Goal: Check status

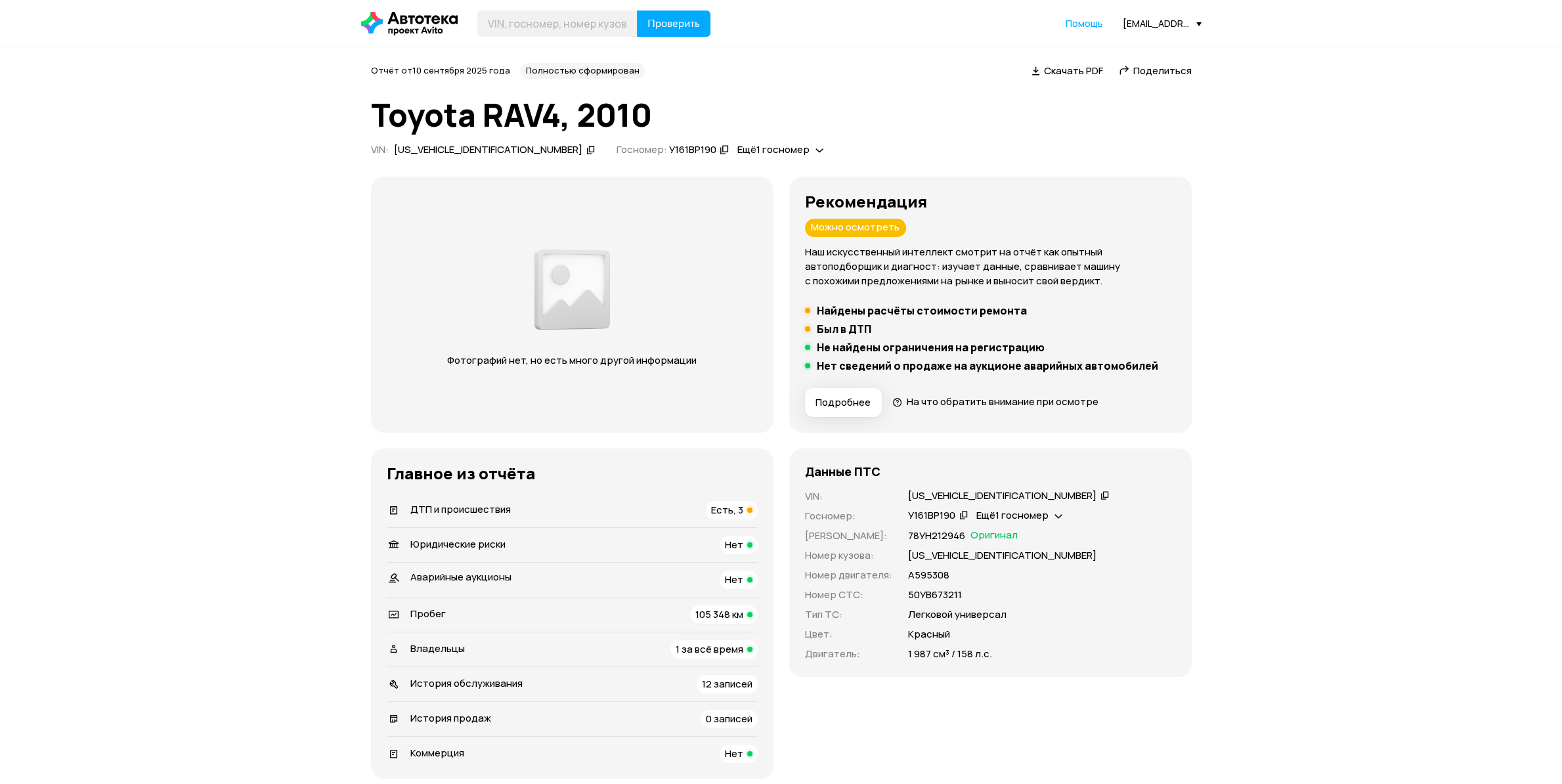
click at [711, 652] on span "1 за всё время" at bounding box center [709, 649] width 67 height 14
click at [709, 646] on span "1 за всё время" at bounding box center [709, 649] width 67 height 14
click at [726, 505] on span "Есть, 3" at bounding box center [727, 509] width 32 height 14
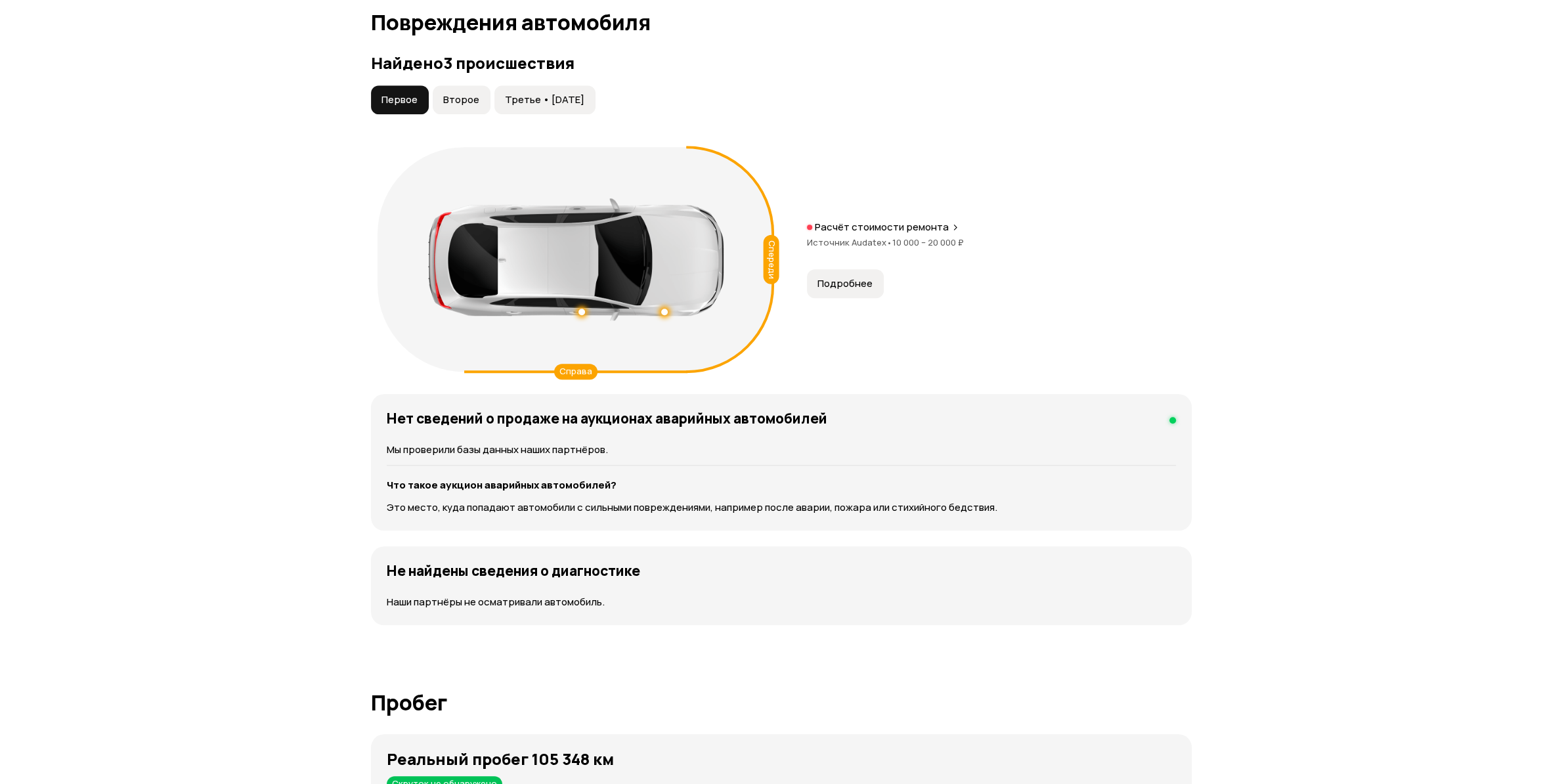
scroll to position [1362, 0]
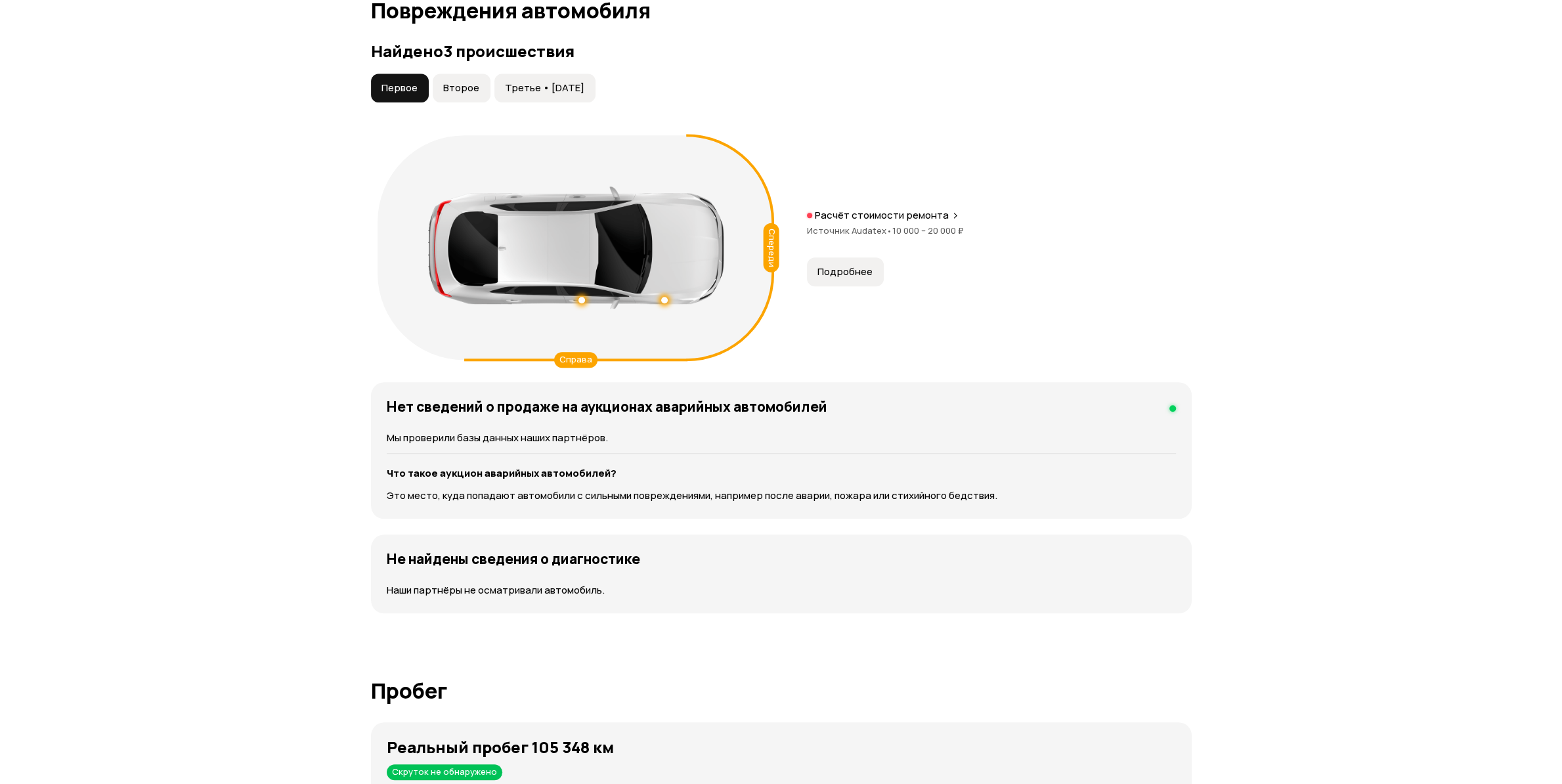
click at [459, 86] on span "Второе" at bounding box center [462, 88] width 36 height 13
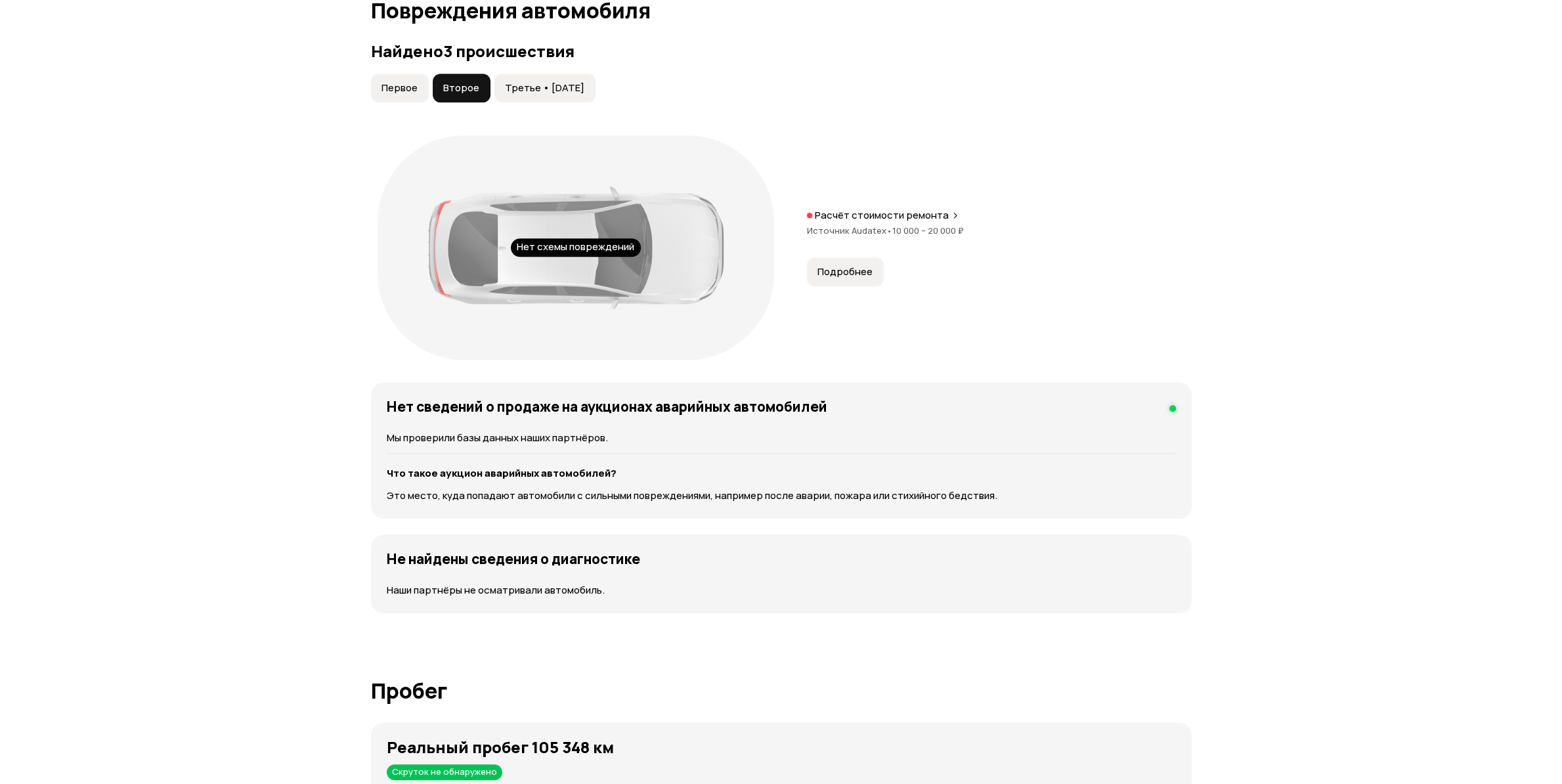
click at [525, 88] on span "Третье • [DATE]" at bounding box center [545, 88] width 80 height 13
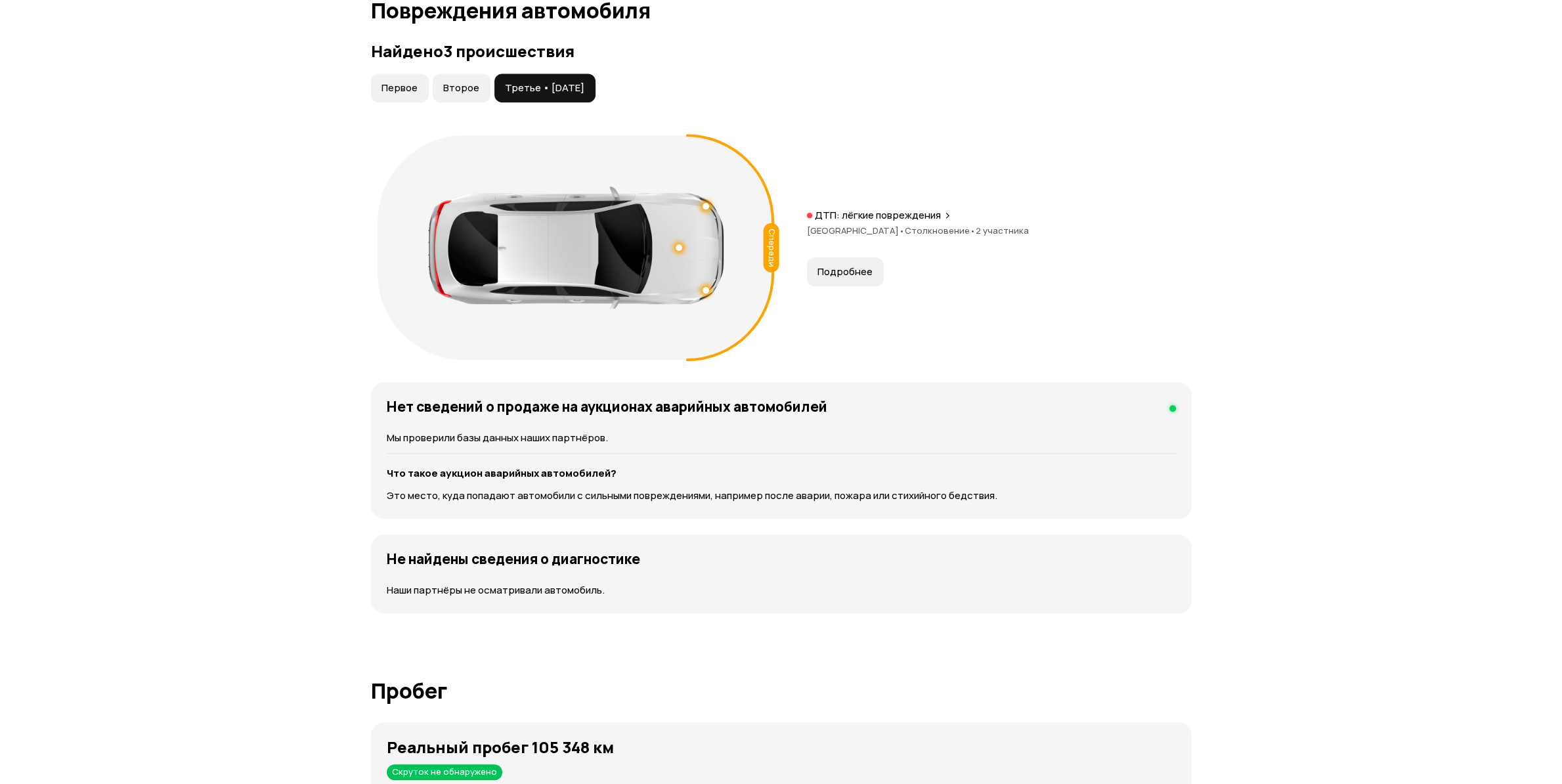
click at [469, 88] on span "Второе" at bounding box center [462, 88] width 36 height 13
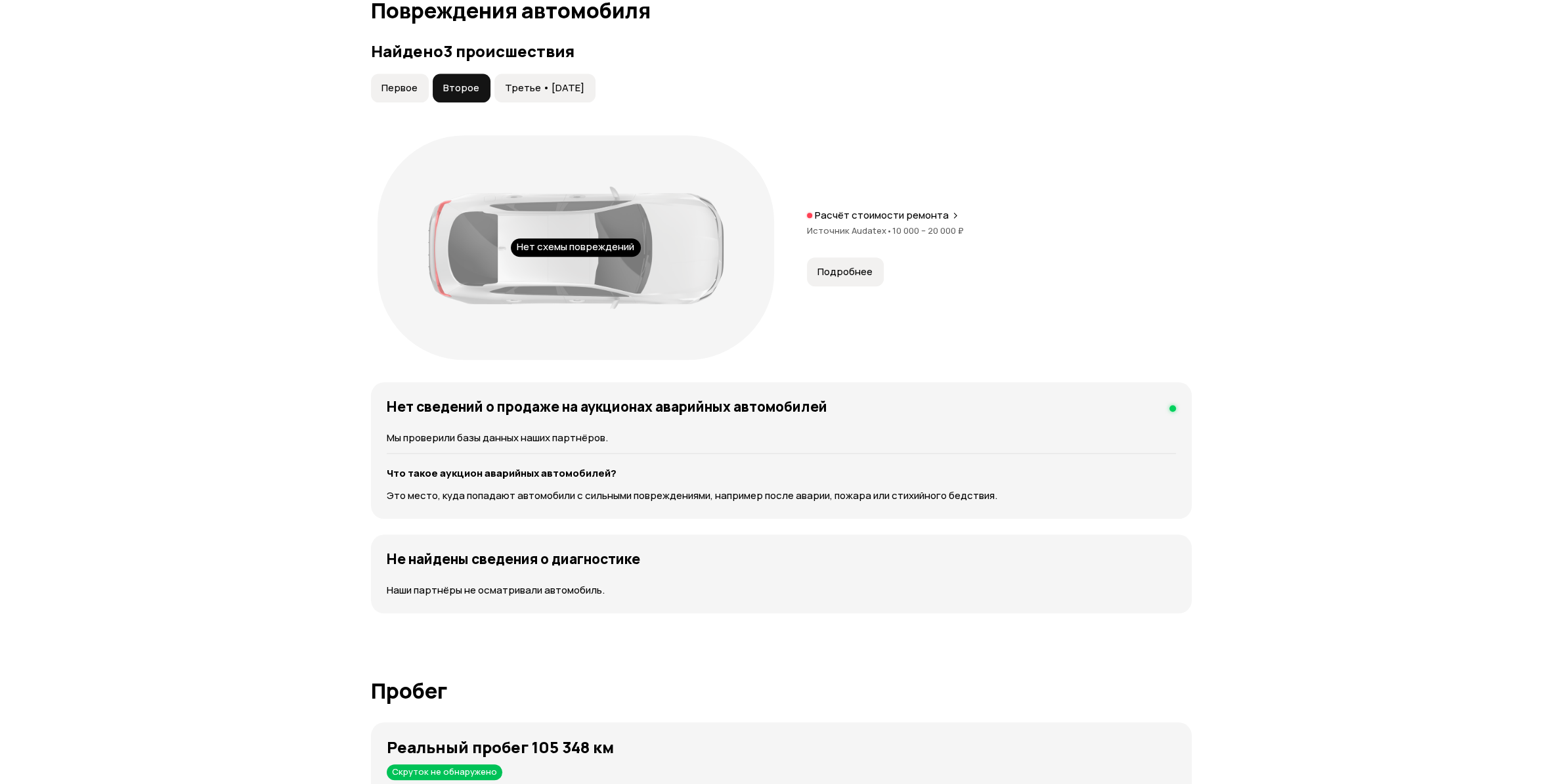
click at [417, 89] on button "Первое" at bounding box center [400, 88] width 58 height 29
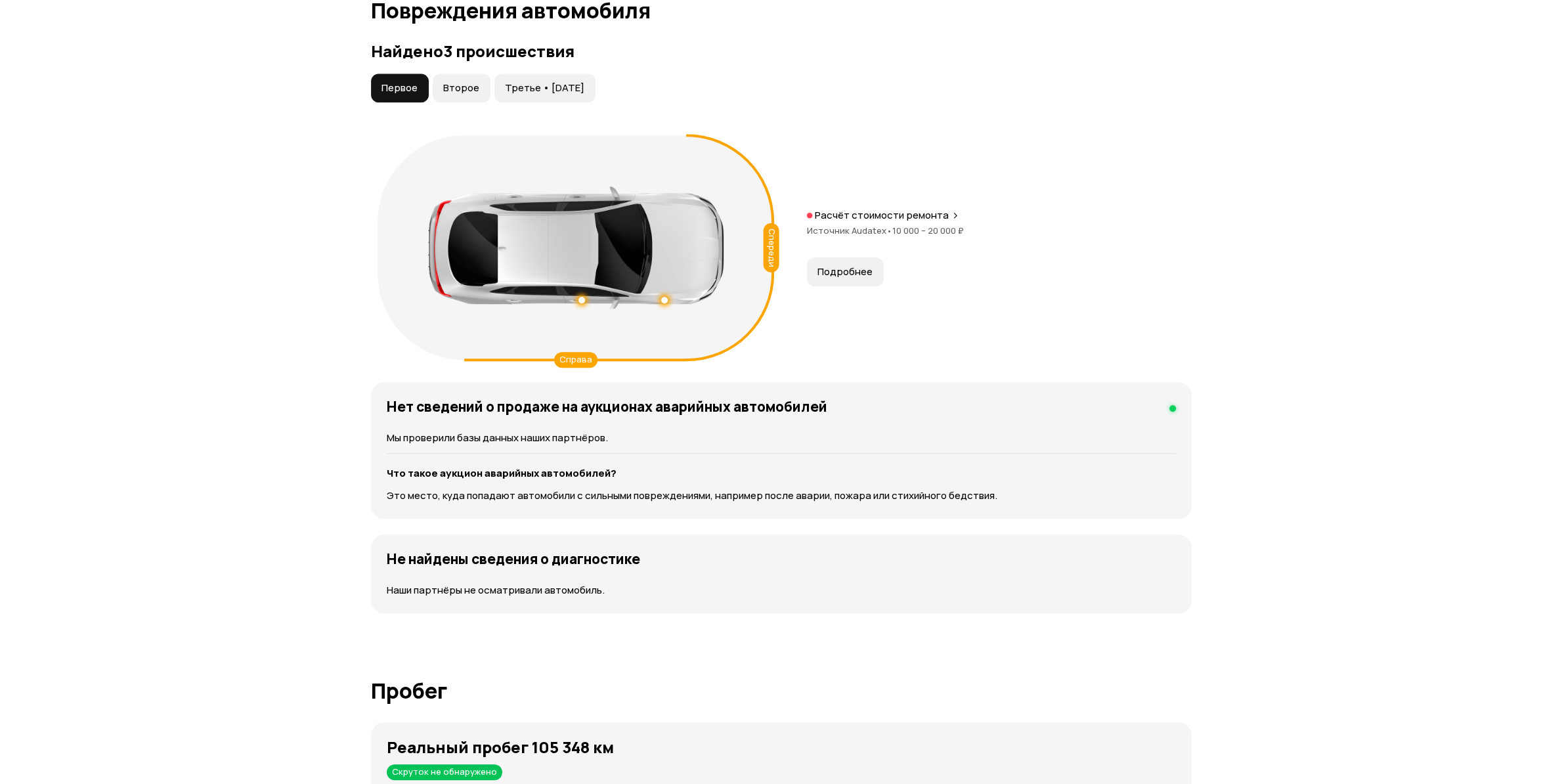
click at [535, 89] on span "Третье • [DATE]" at bounding box center [545, 88] width 80 height 13
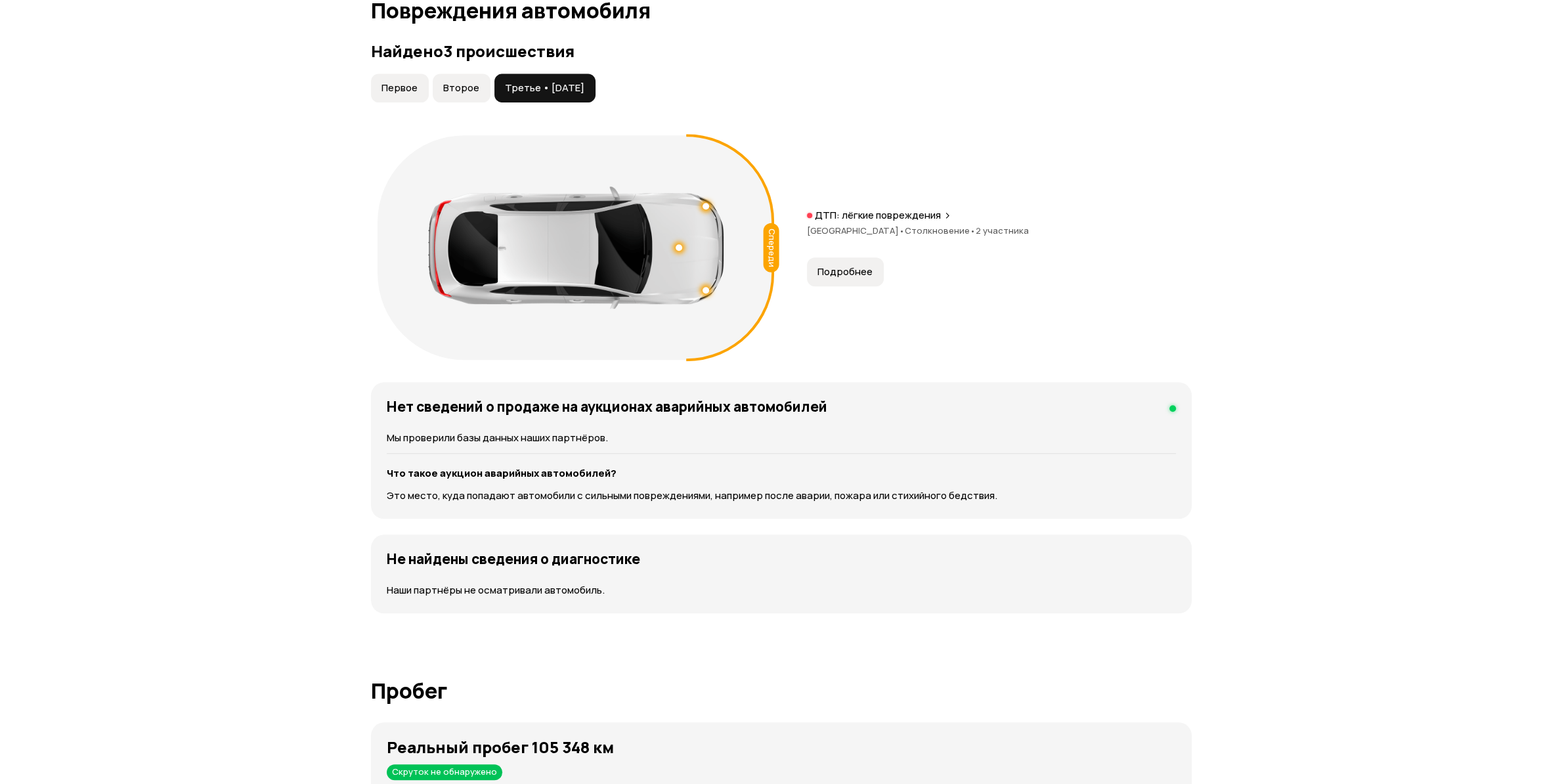
click at [451, 92] on span "Второе" at bounding box center [462, 88] width 36 height 13
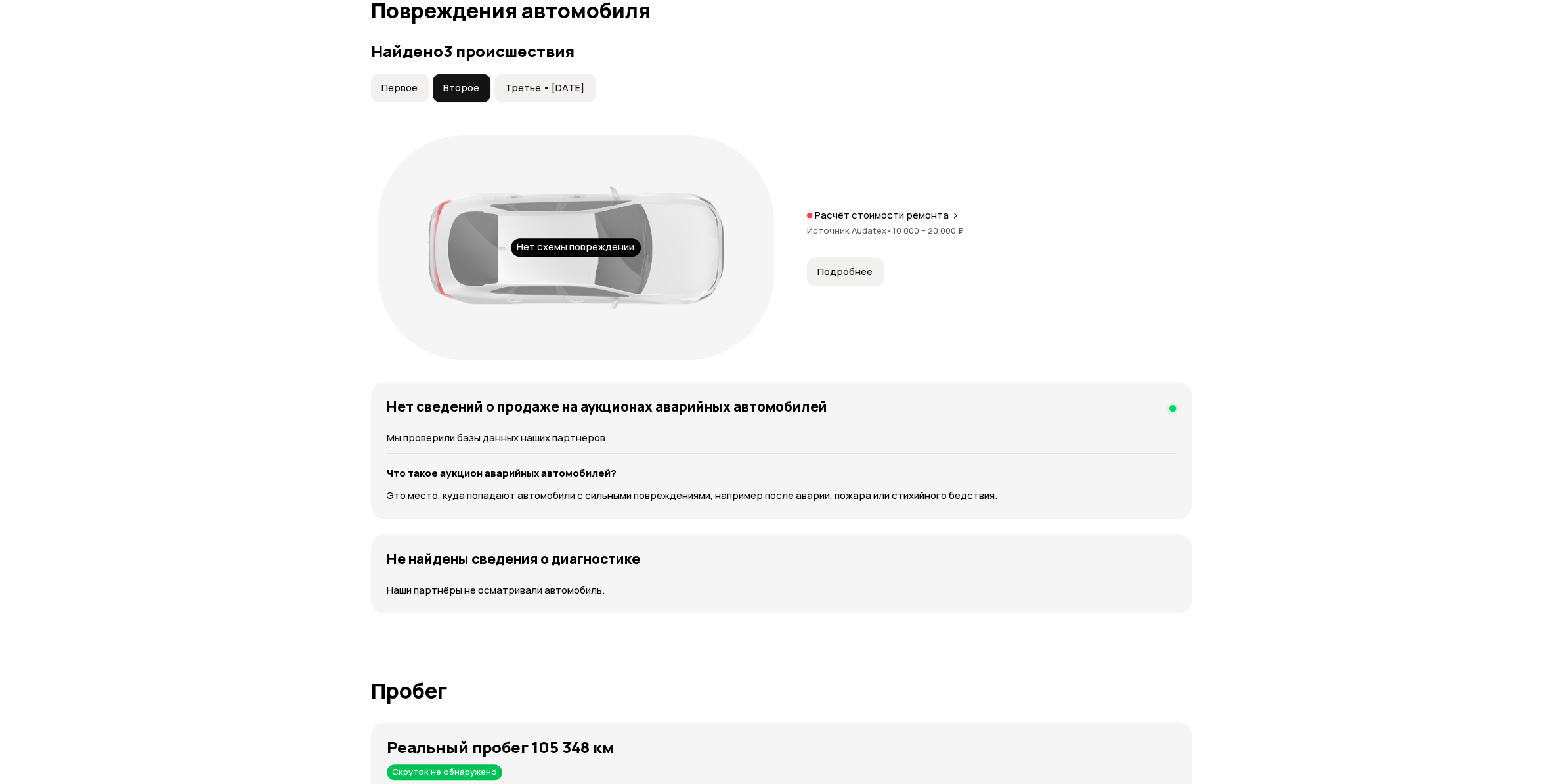
click at [505, 92] on span "Третье • [DATE]" at bounding box center [545, 88] width 80 height 13
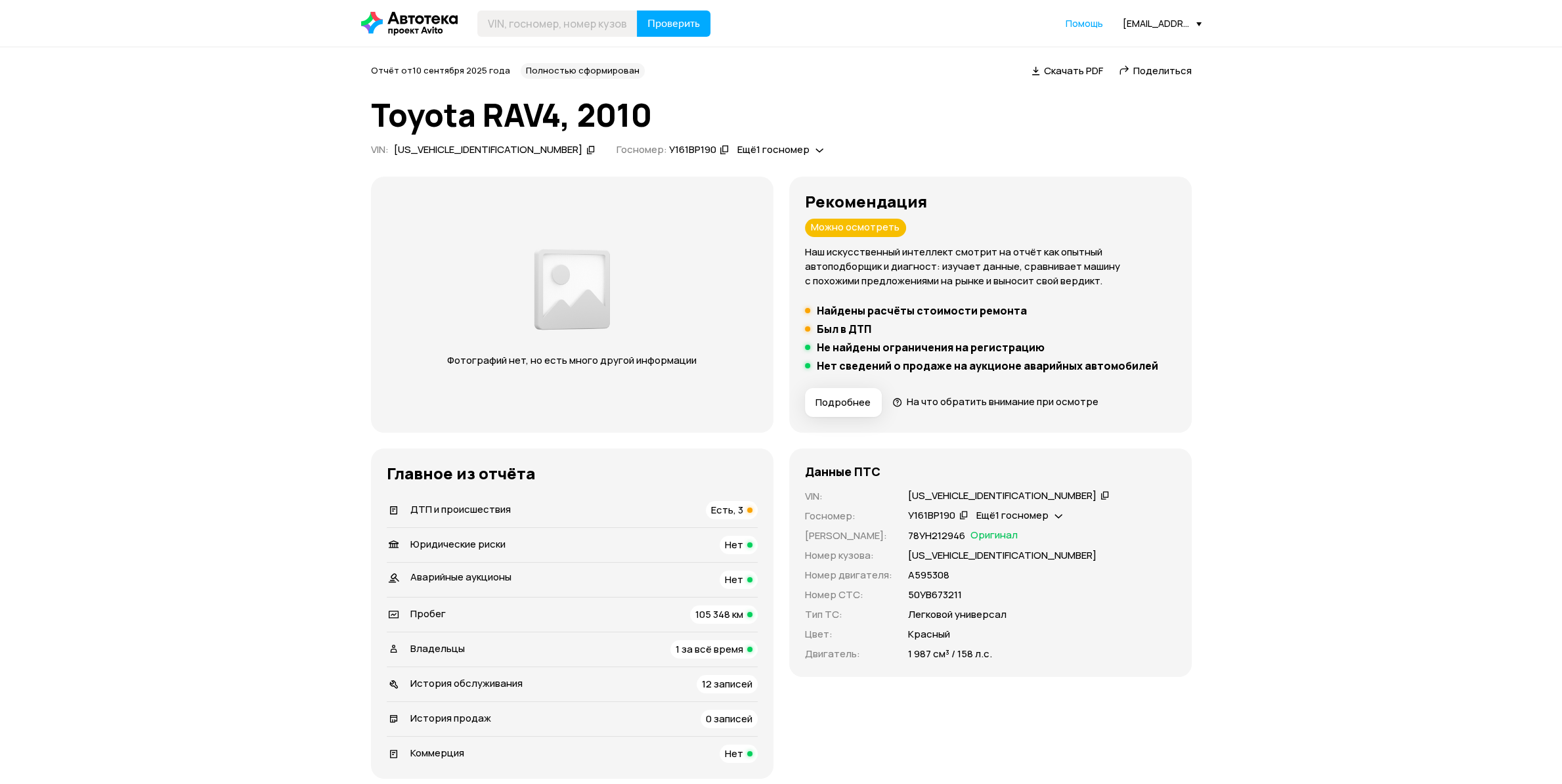
scroll to position [414, 0]
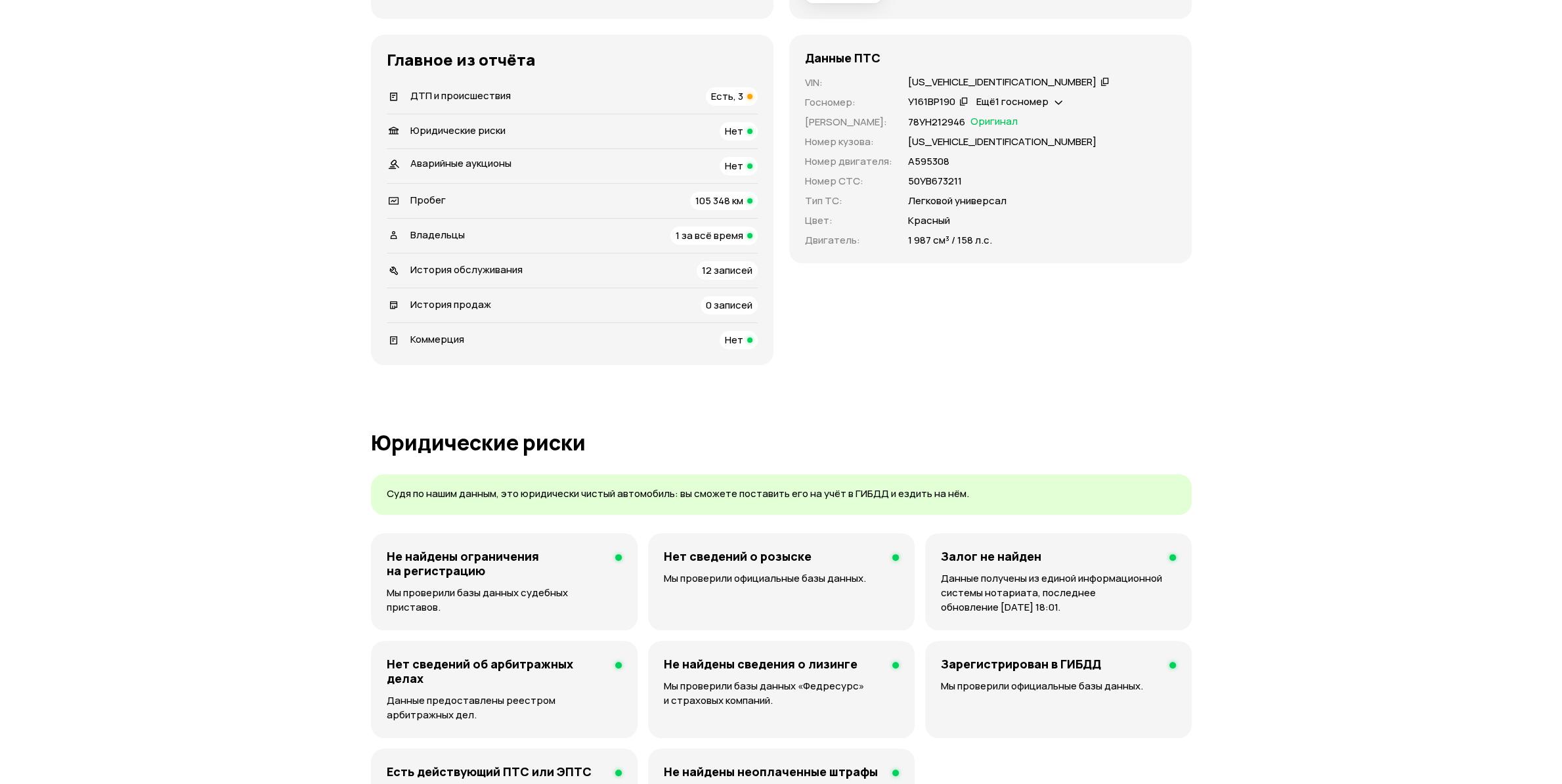
click at [719, 277] on span "12 записей" at bounding box center [727, 270] width 51 height 14
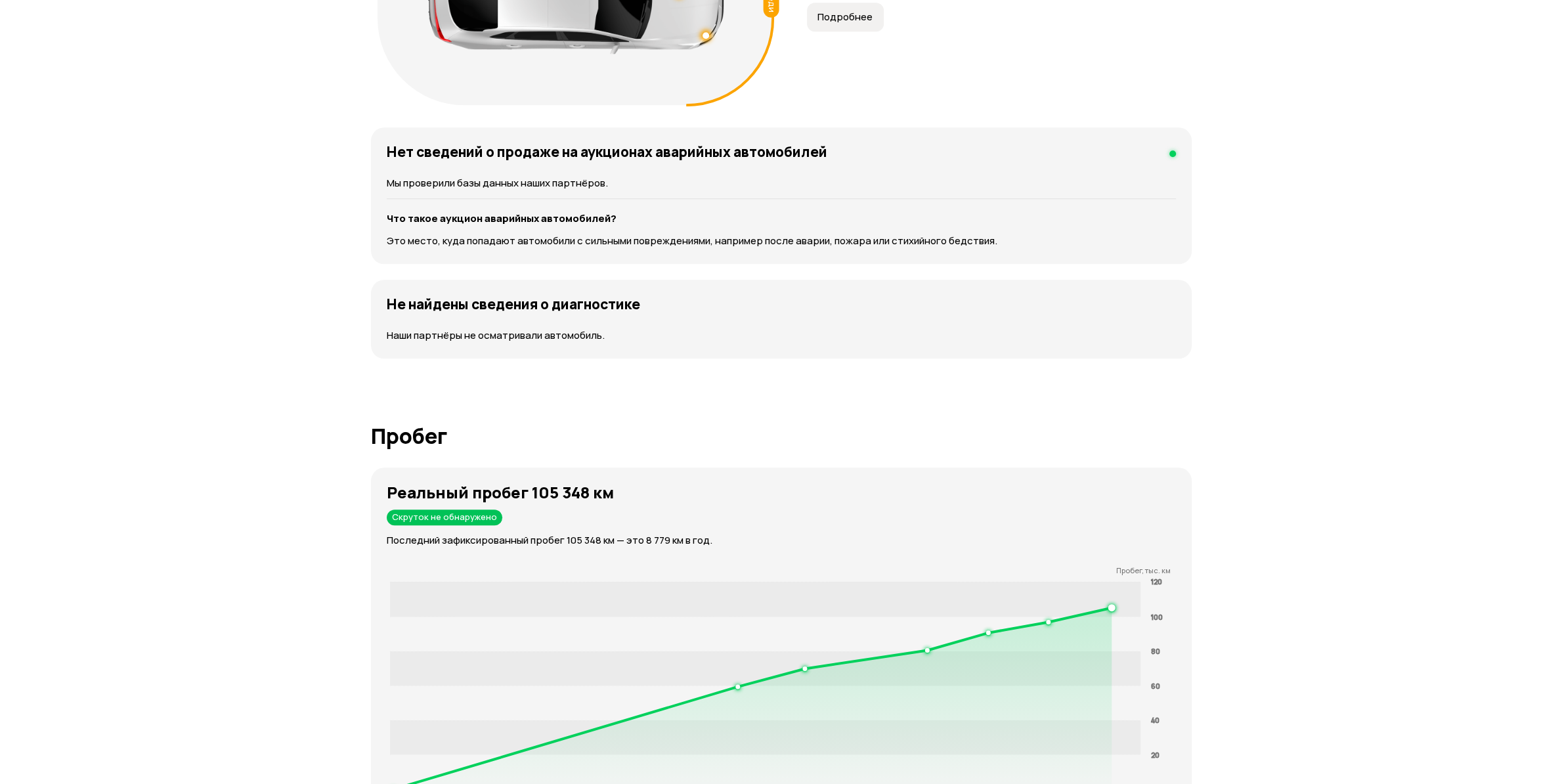
scroll to position [1612, 0]
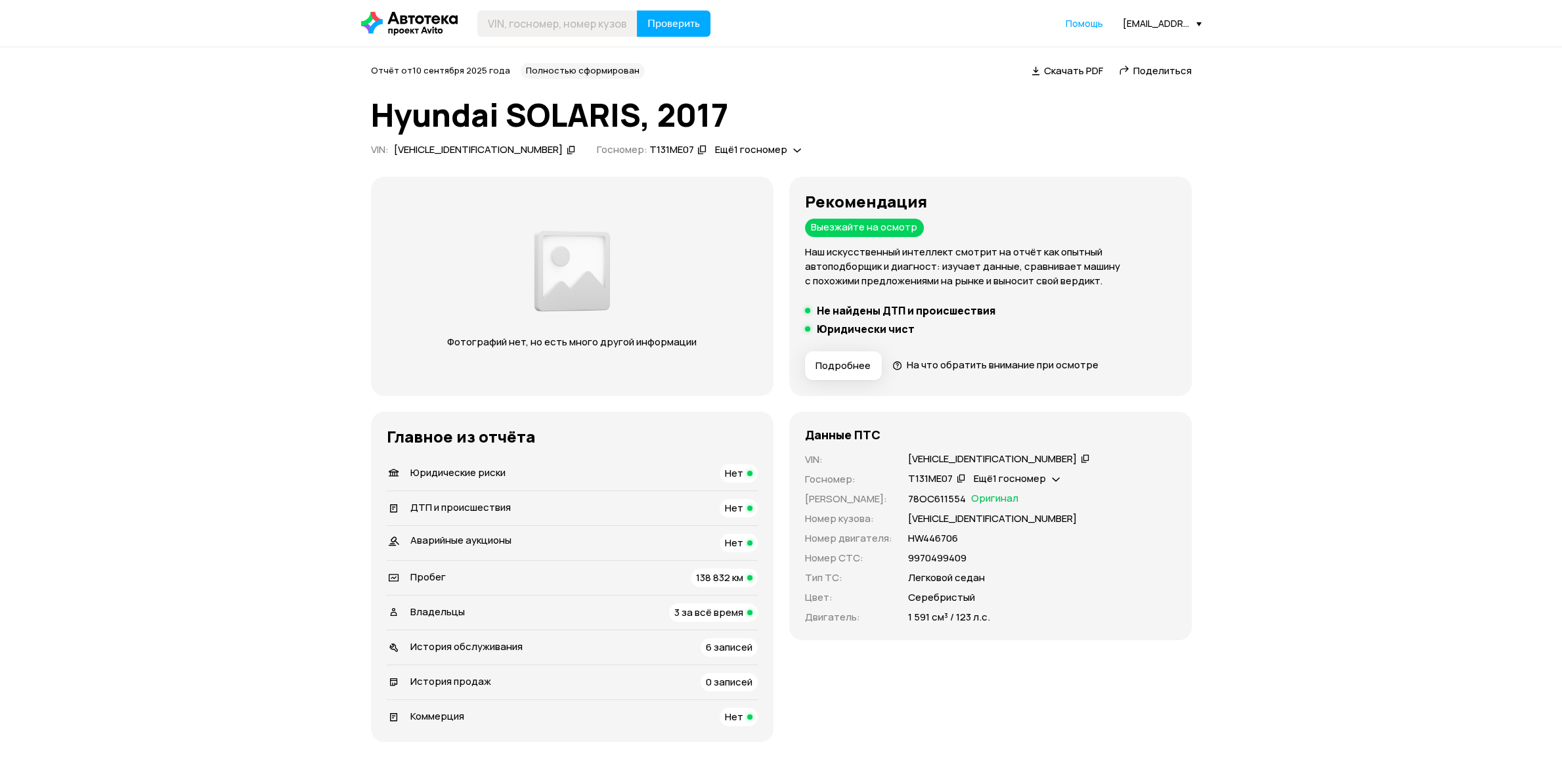
click at [695, 610] on span "3 за всё время" at bounding box center [708, 612] width 69 height 14
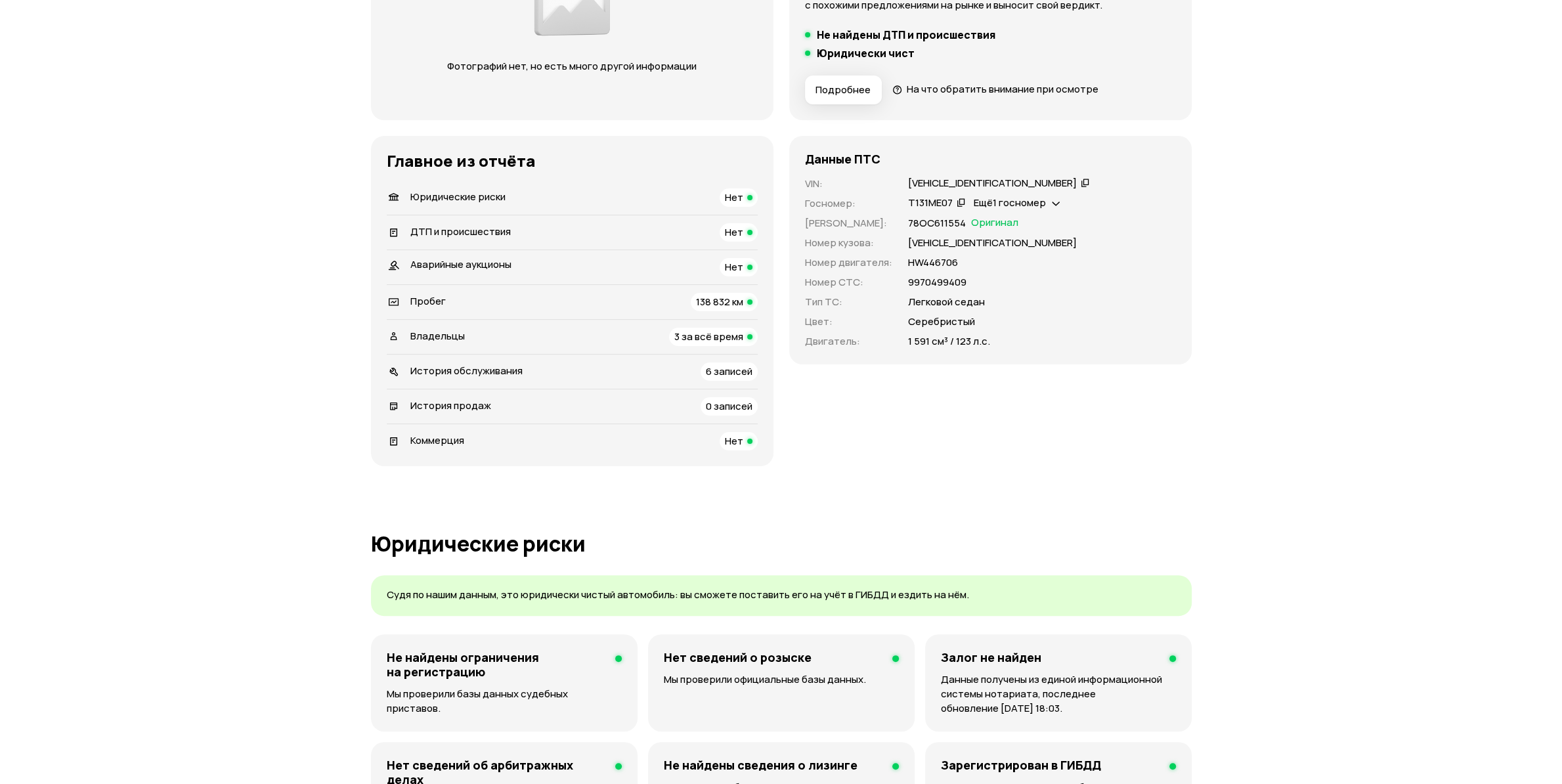
click at [705, 295] on div "138 832 км" at bounding box center [724, 302] width 67 height 18
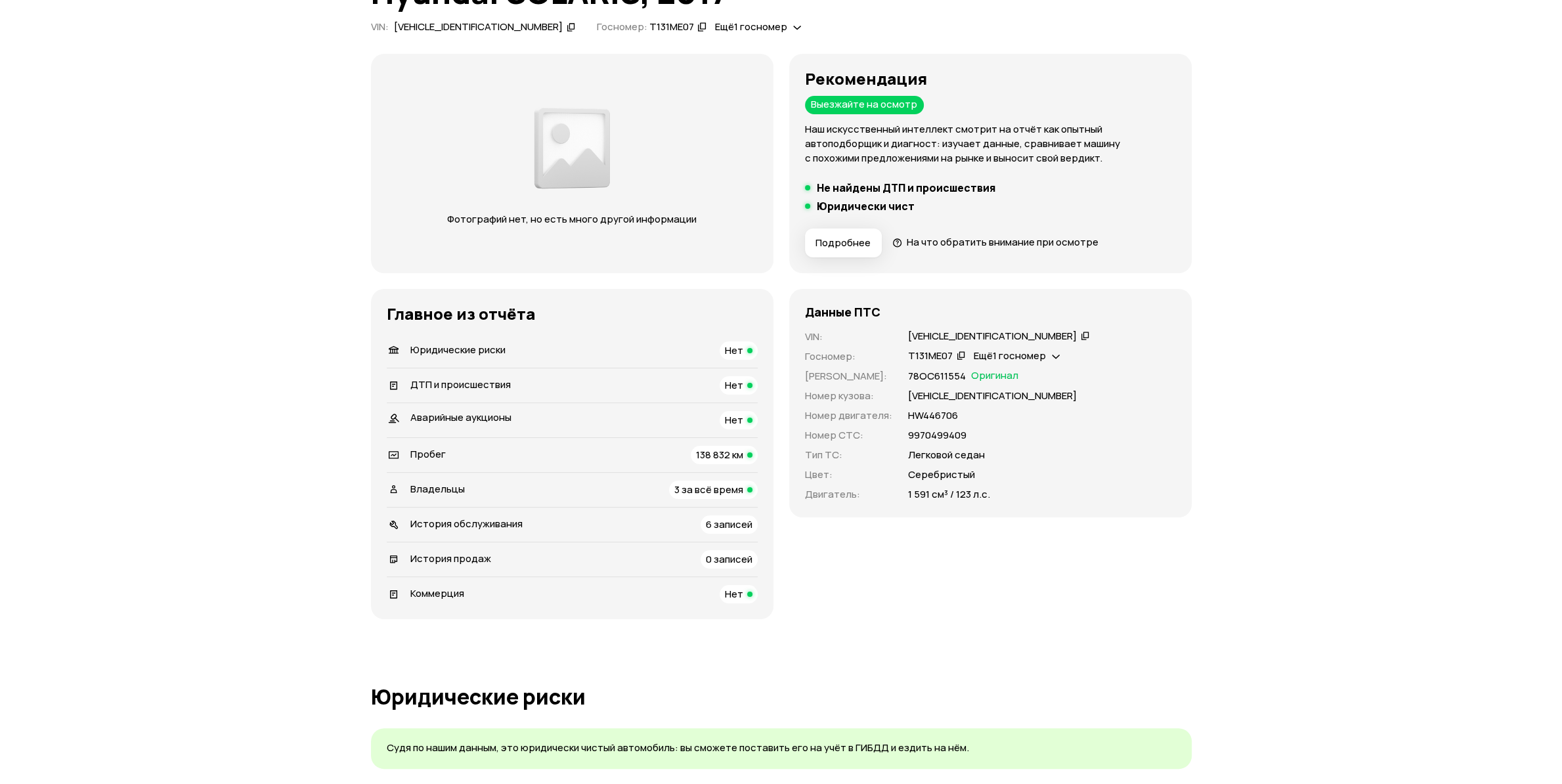
scroll to position [138, 0]
